Goal: Task Accomplishment & Management: Use online tool/utility

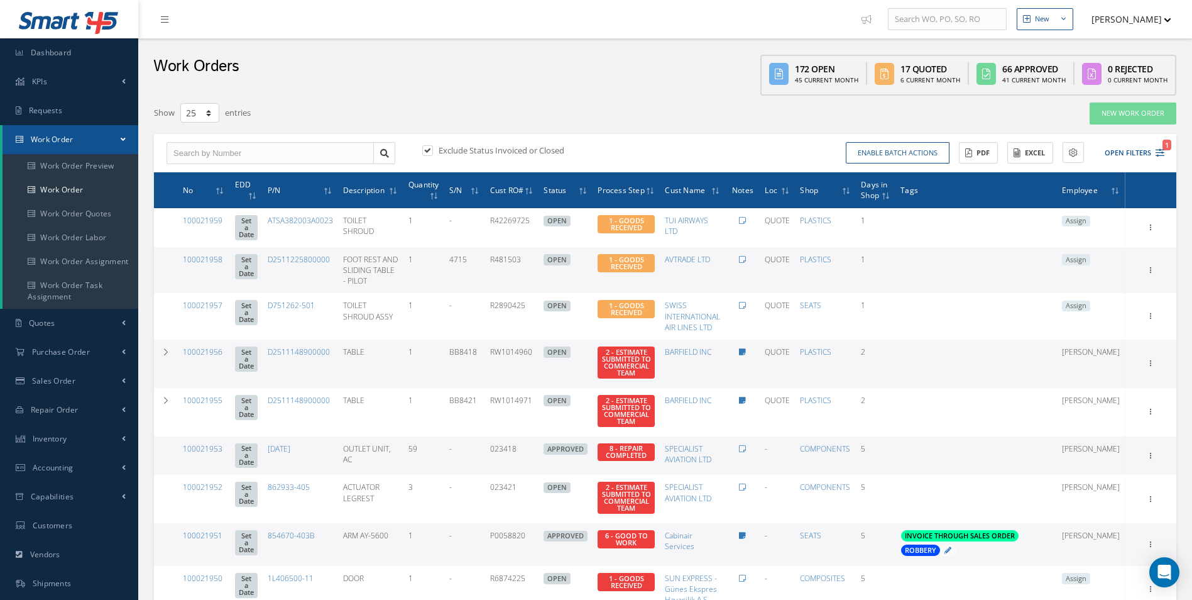
select select "25"
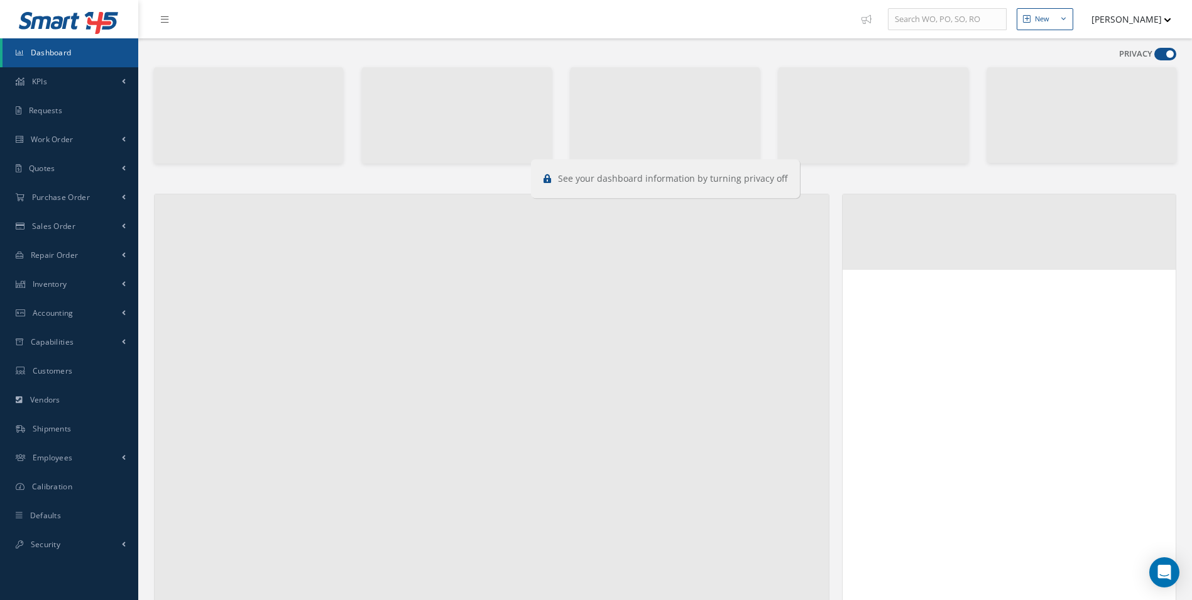
click at [1168, 53] on span at bounding box center [1166, 54] width 22 height 13
click at [1155, 57] on input "checkbox" at bounding box center [1155, 57] width 0 height 0
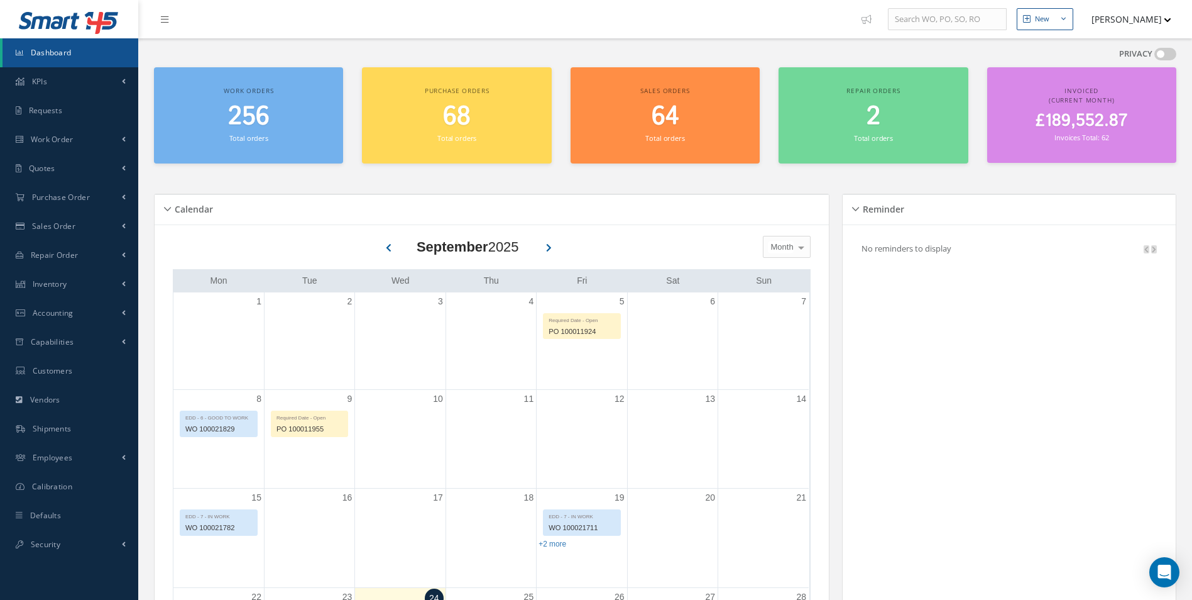
click at [1168, 53] on span at bounding box center [1166, 54] width 22 height 13
click at [1155, 57] on input "checkbox" at bounding box center [1155, 57] width 0 height 0
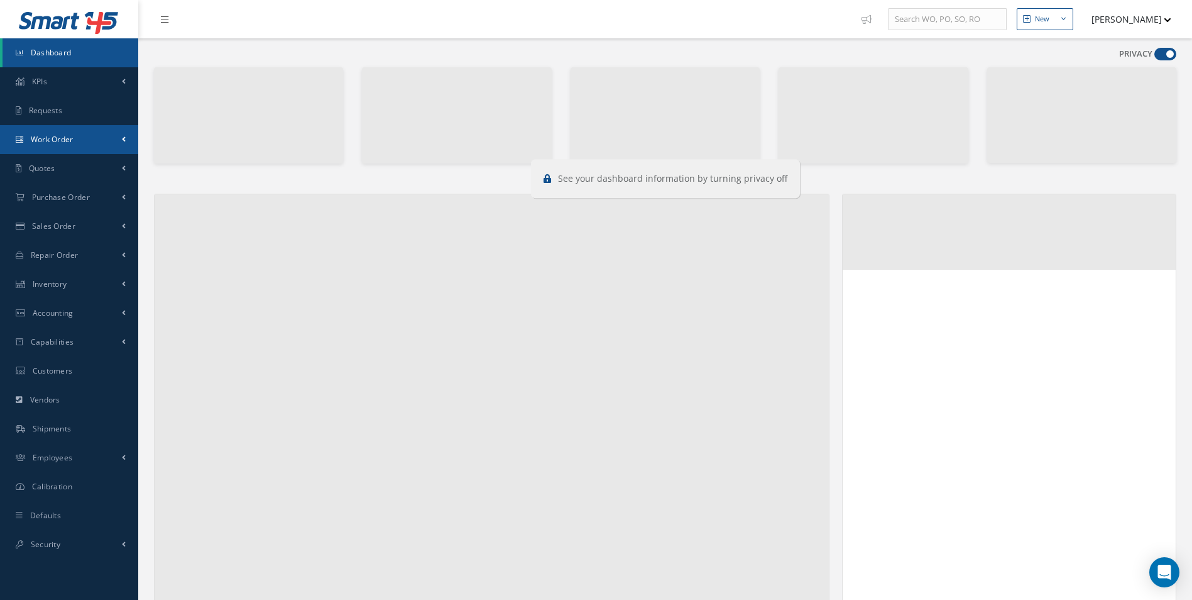
click at [68, 141] on span "Work Order" at bounding box center [52, 139] width 43 height 11
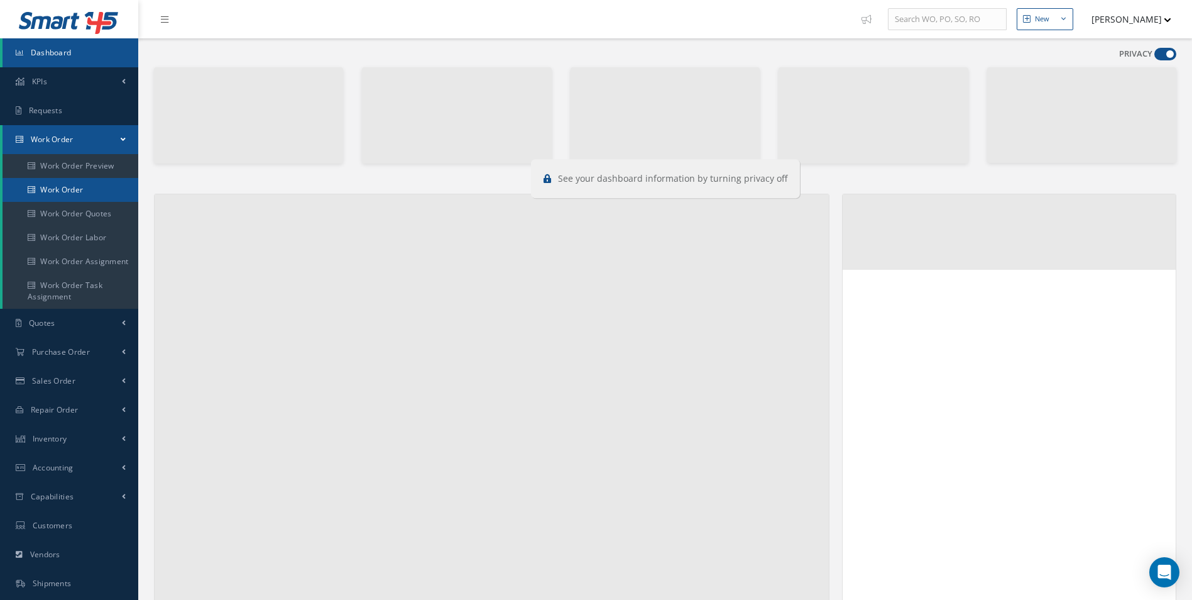
click at [60, 180] on link "Work Order" at bounding box center [71, 190] width 136 height 24
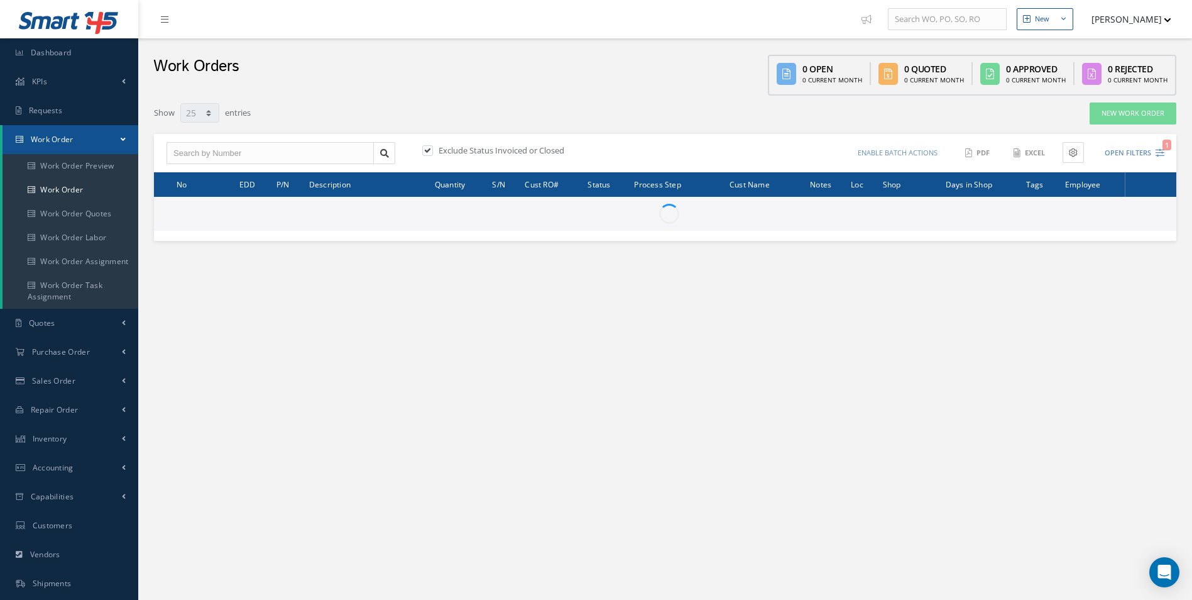
select select "25"
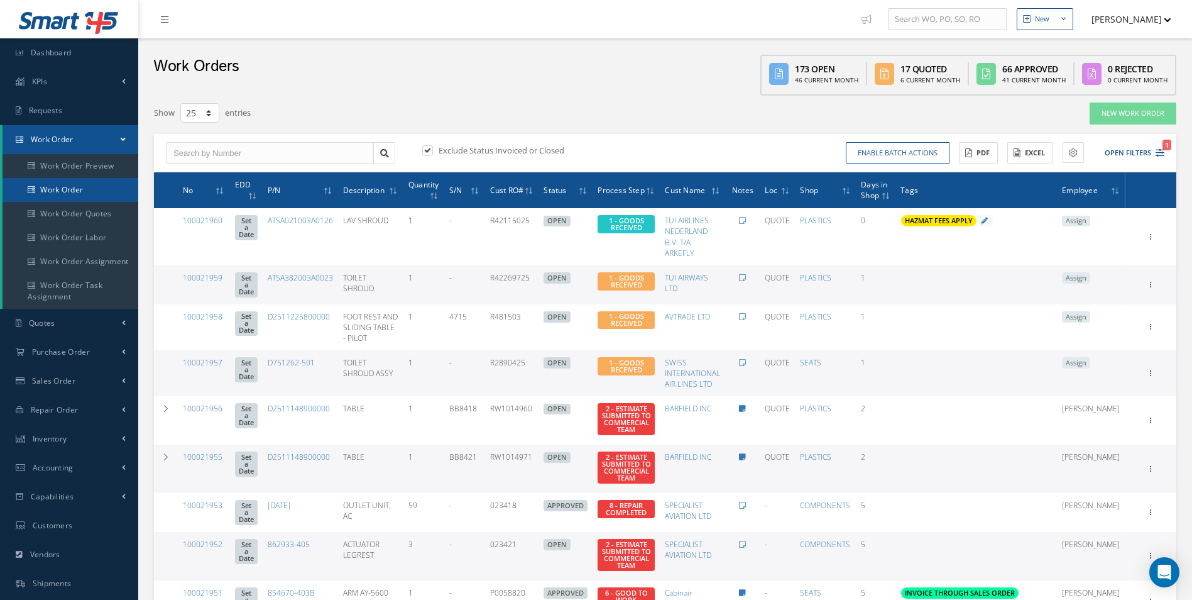
click at [61, 195] on link "Work Order" at bounding box center [71, 190] width 136 height 24
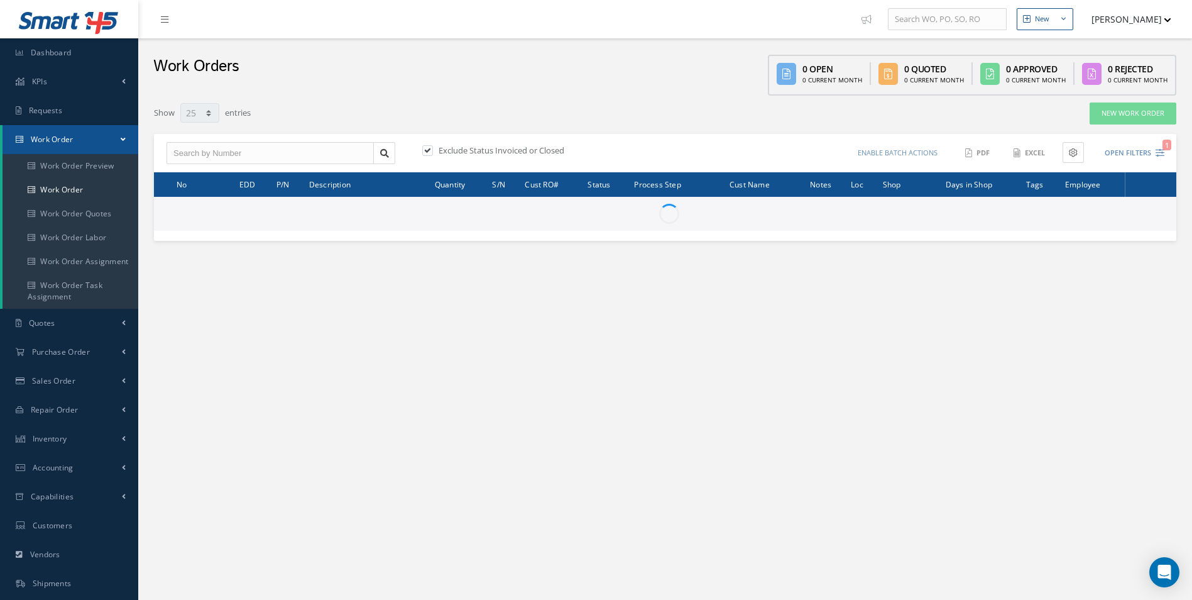
select select "25"
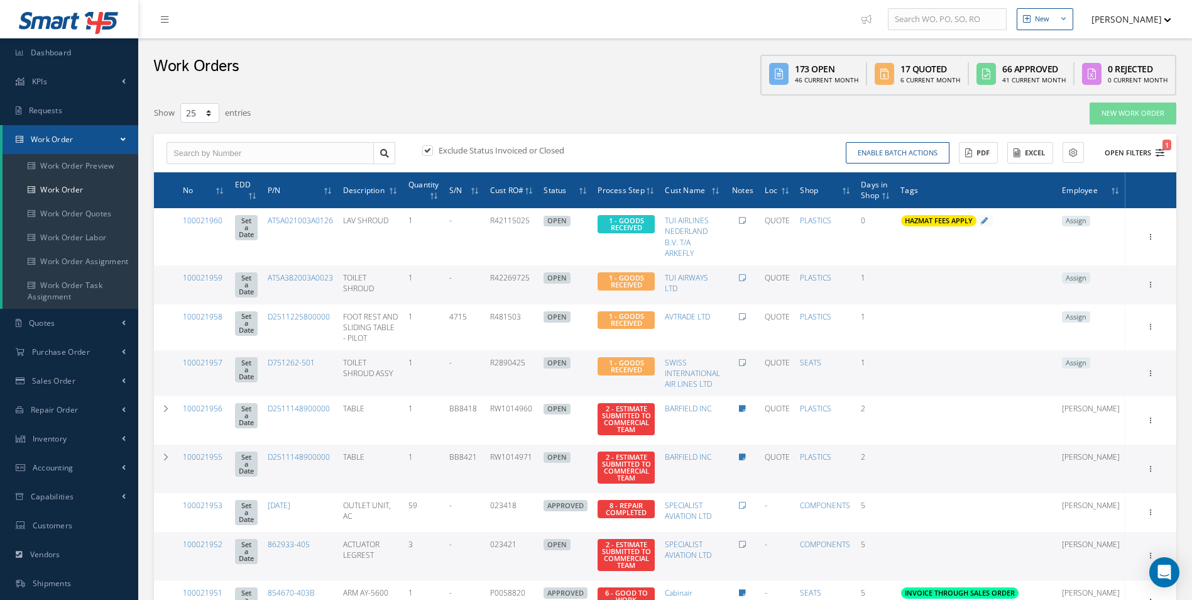
click at [1160, 151] on icon "1" at bounding box center [1160, 152] width 9 height 9
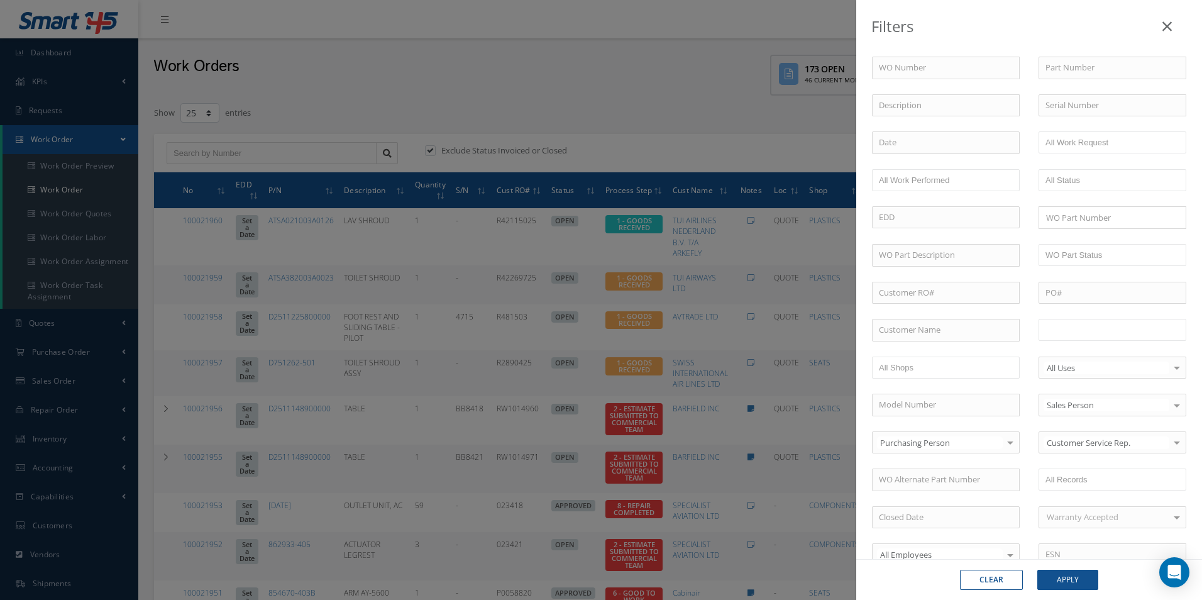
click at [1104, 335] on input "text" at bounding box center [1085, 330] width 80 height 16
click at [1084, 573] on button "Apply" at bounding box center [1067, 579] width 61 height 20
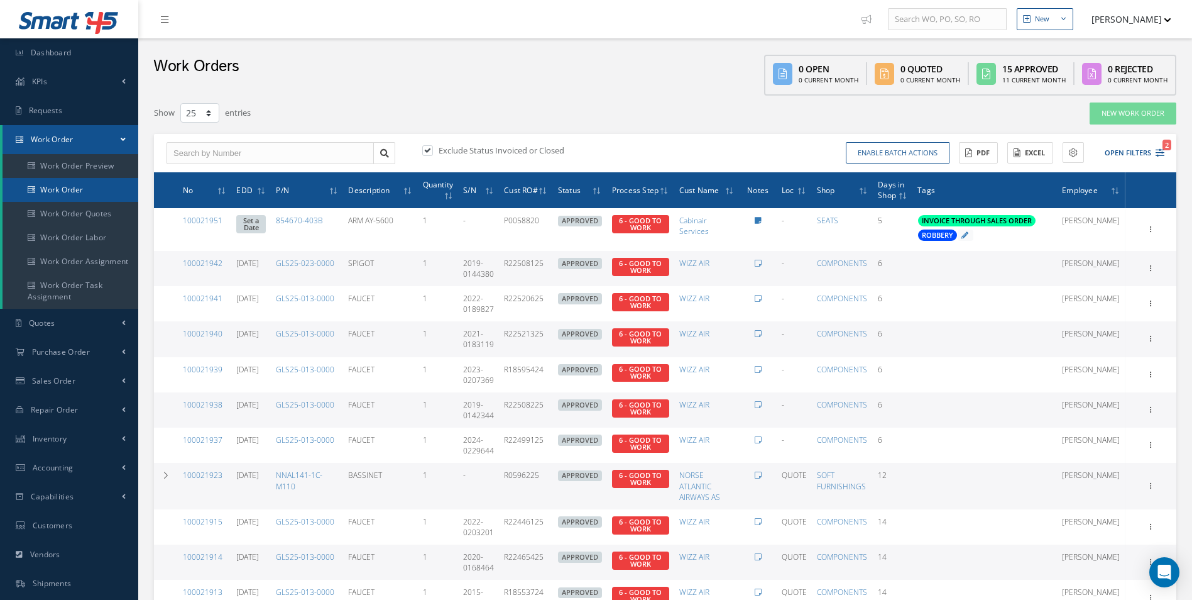
click at [82, 187] on link "Work Order" at bounding box center [71, 190] width 136 height 24
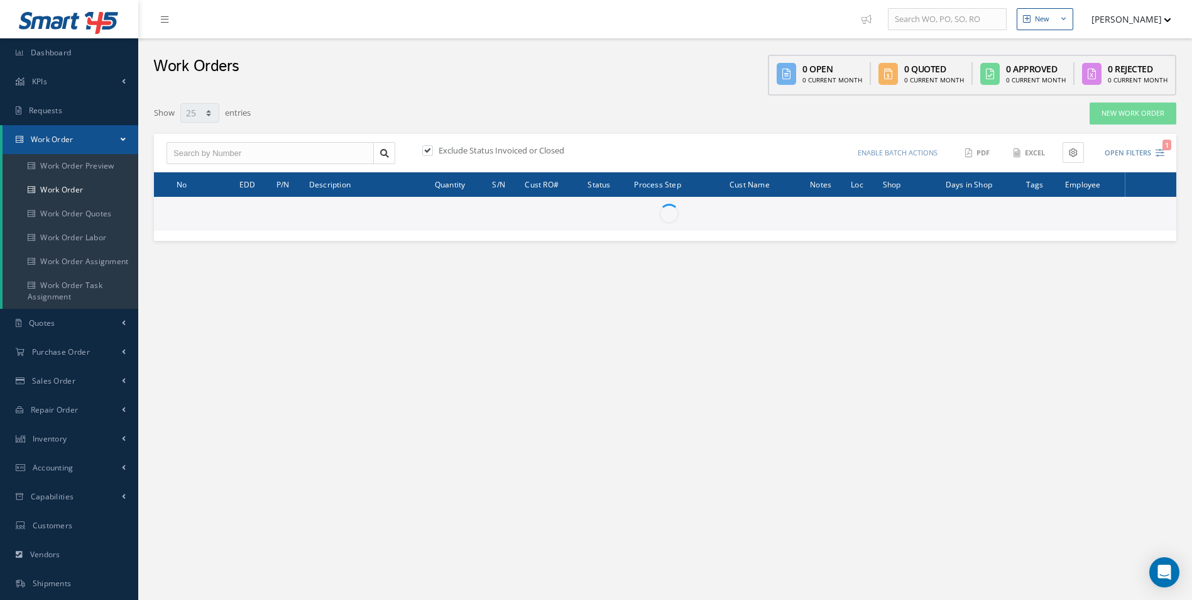
select select "25"
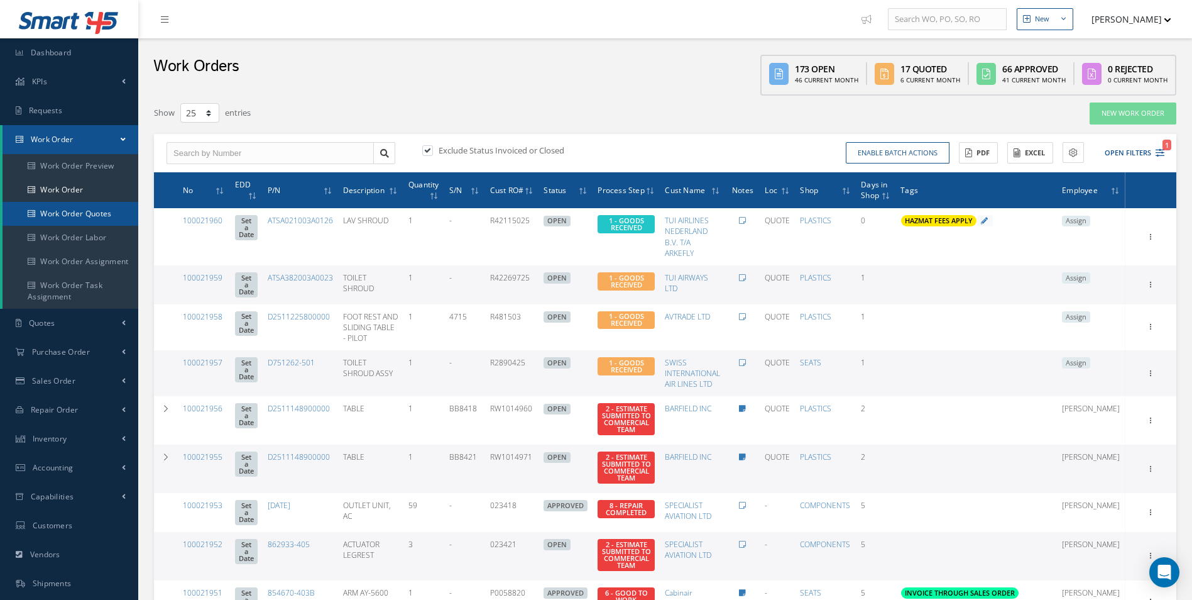
click at [48, 209] on link "Work Order Quotes" at bounding box center [71, 214] width 136 height 24
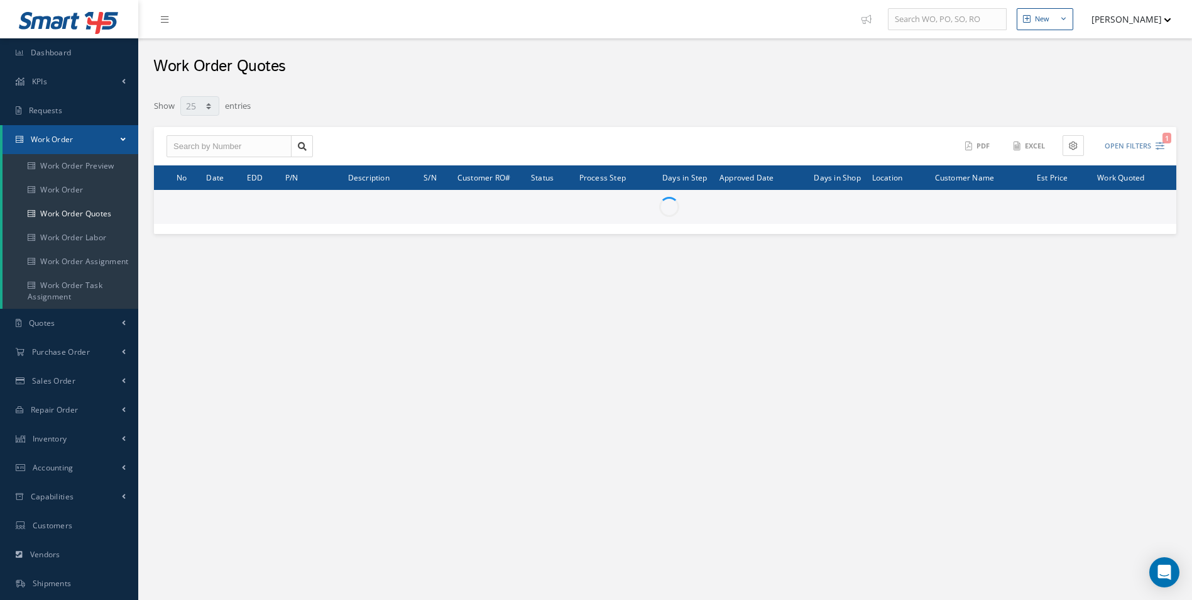
select select "25"
type input "All Work Performed"
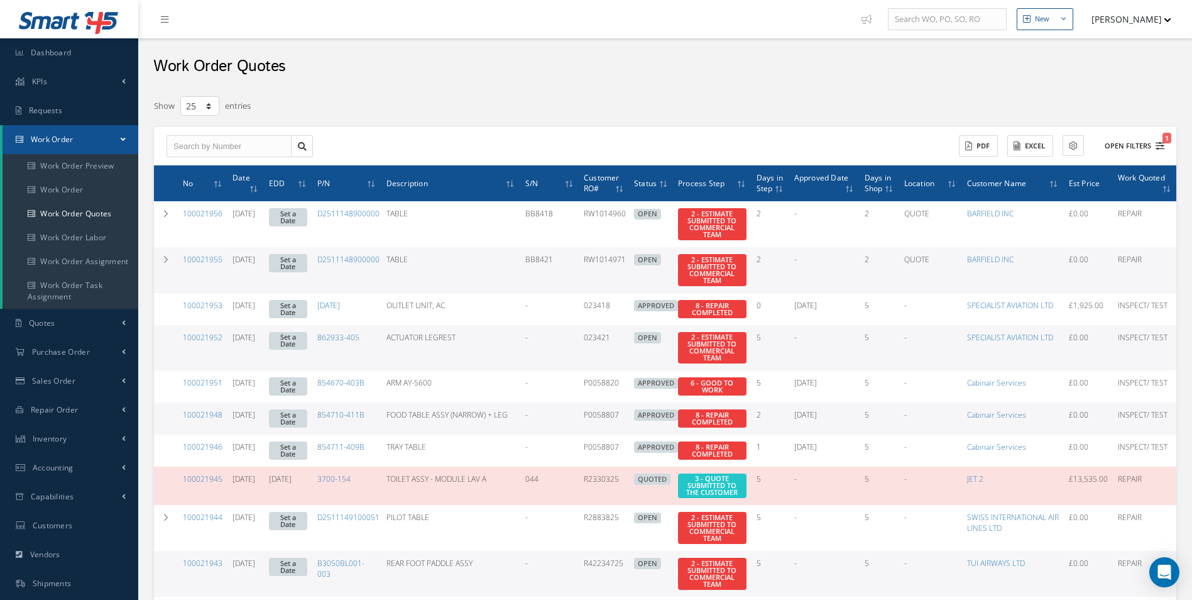
click at [1162, 146] on icon "1" at bounding box center [1160, 145] width 9 height 9
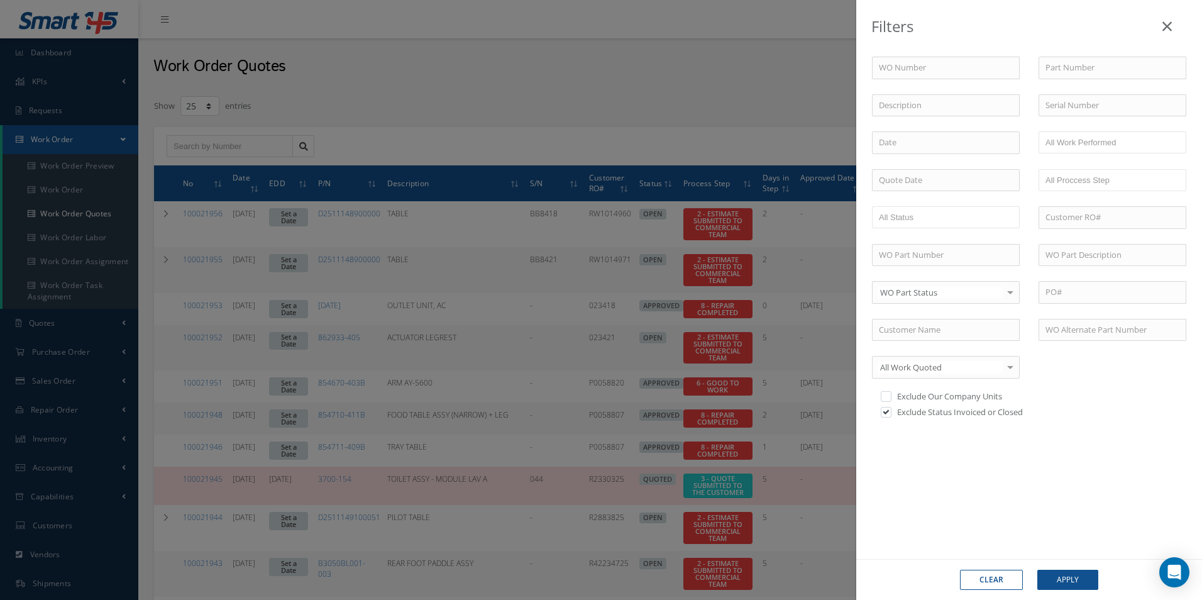
click at [566, 135] on div "Filters WO Number Part Number Description Serial Number - BER CERTIFICATION FIL…" at bounding box center [601, 300] width 1202 height 600
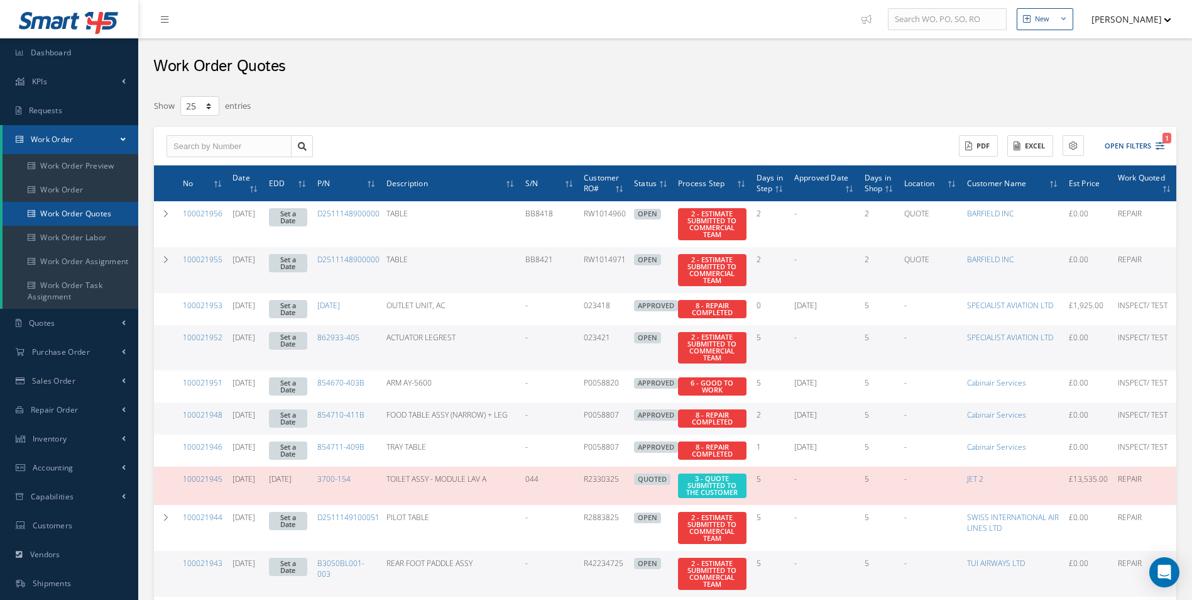
click at [70, 202] on link "Work Order Quotes" at bounding box center [71, 214] width 136 height 24
click at [68, 182] on link "Work Order" at bounding box center [71, 190] width 136 height 24
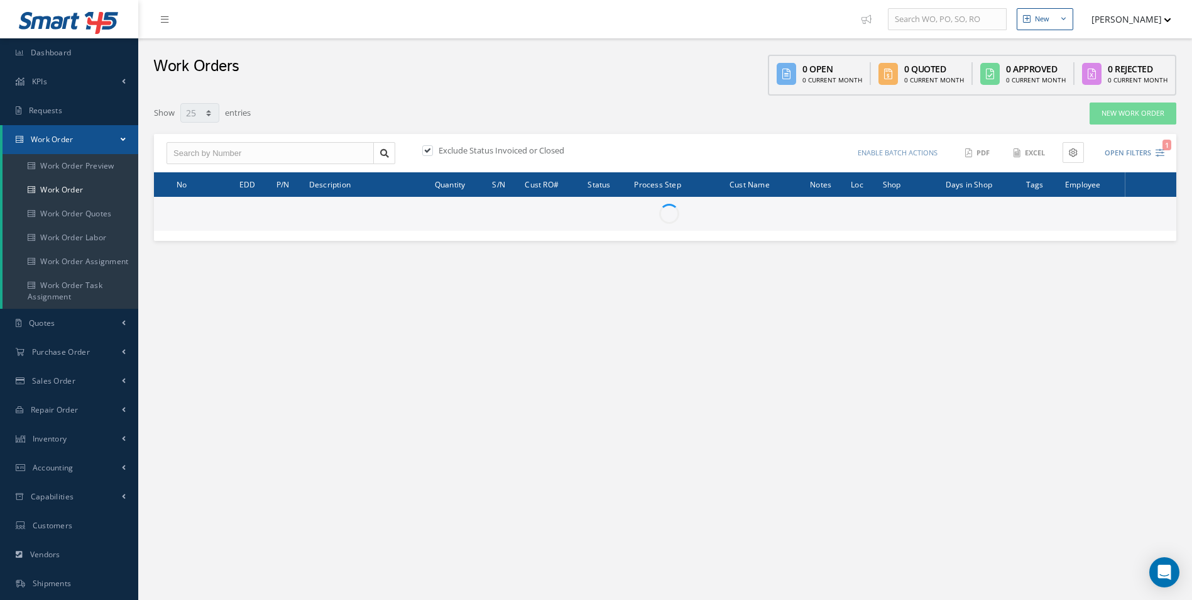
select select "25"
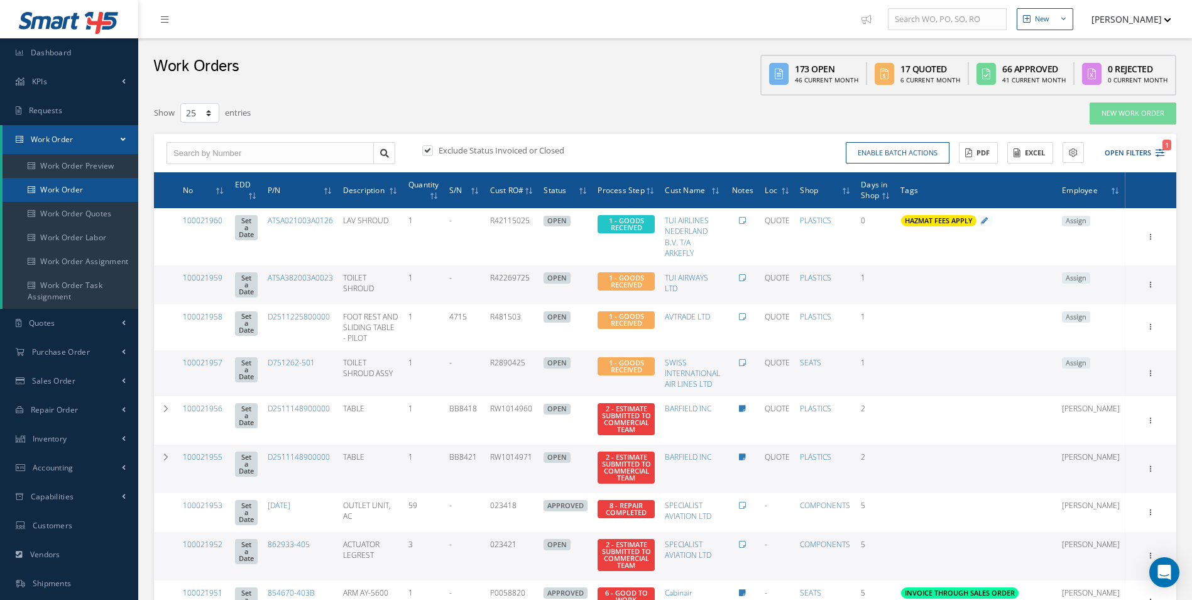
click at [57, 193] on link "Work Order" at bounding box center [71, 190] width 136 height 24
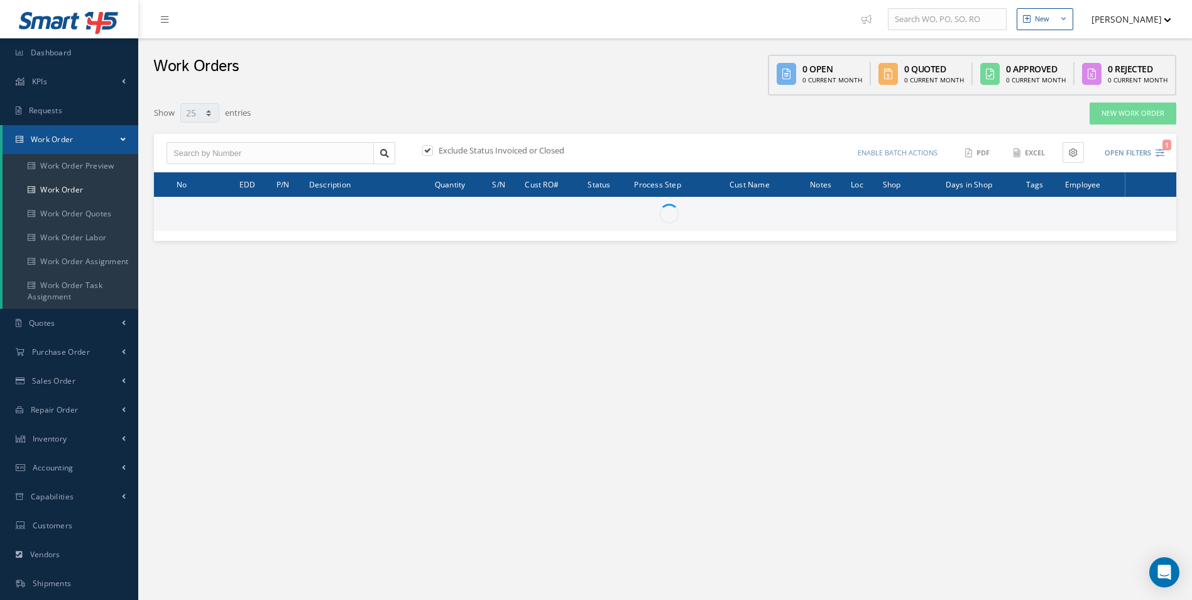
select select "25"
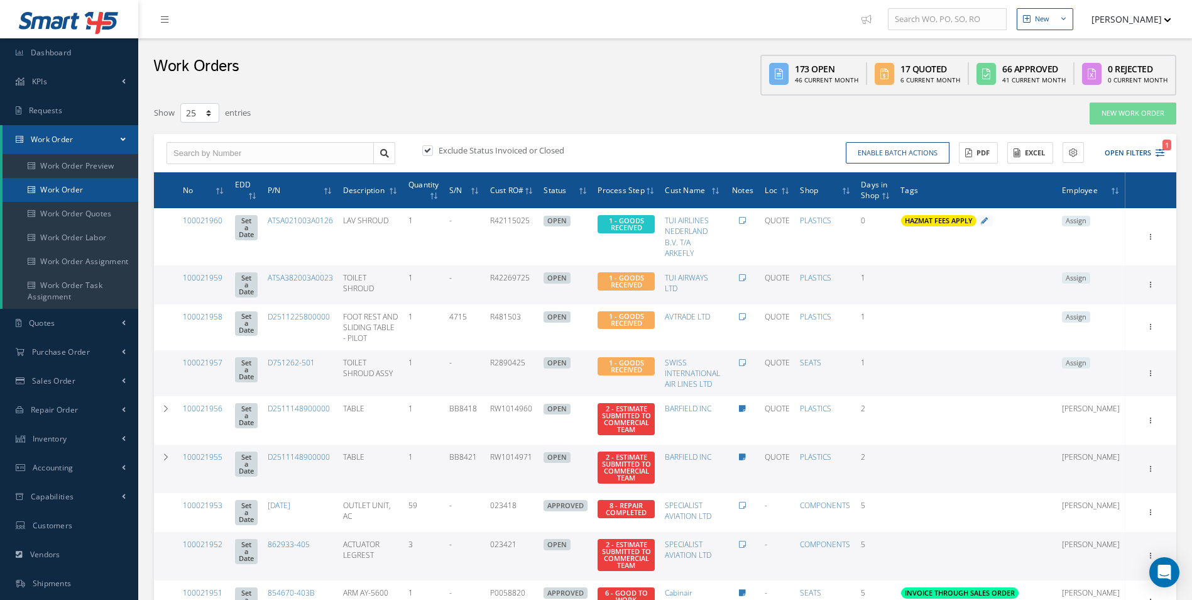
click at [43, 187] on link "Work Order" at bounding box center [71, 190] width 136 height 24
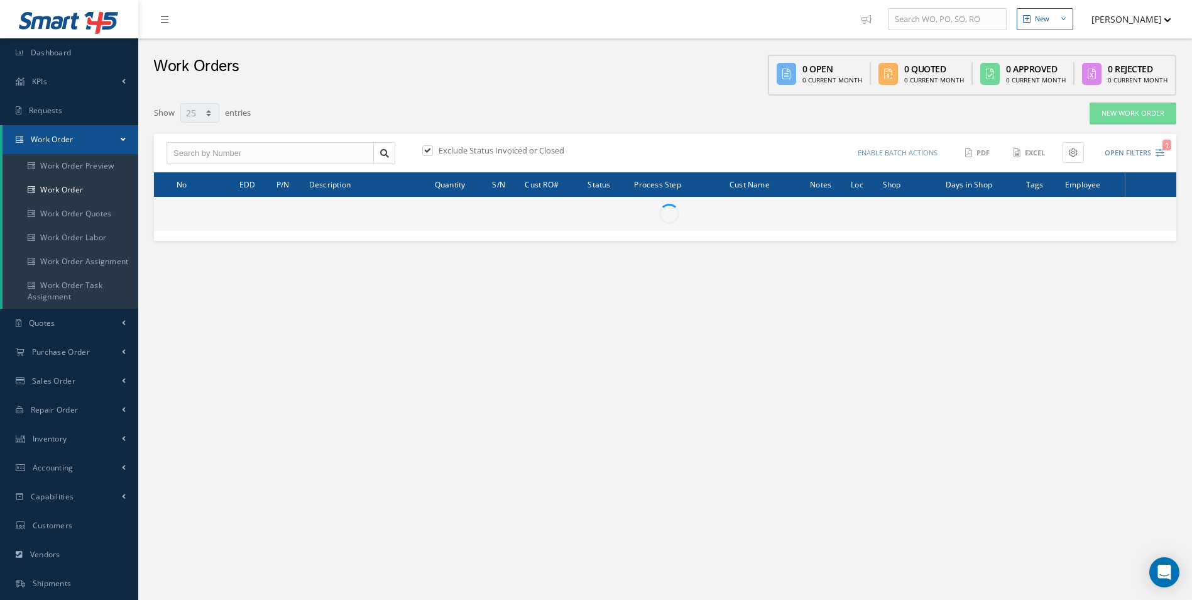
select select "25"
